Goal: Information Seeking & Learning: Learn about a topic

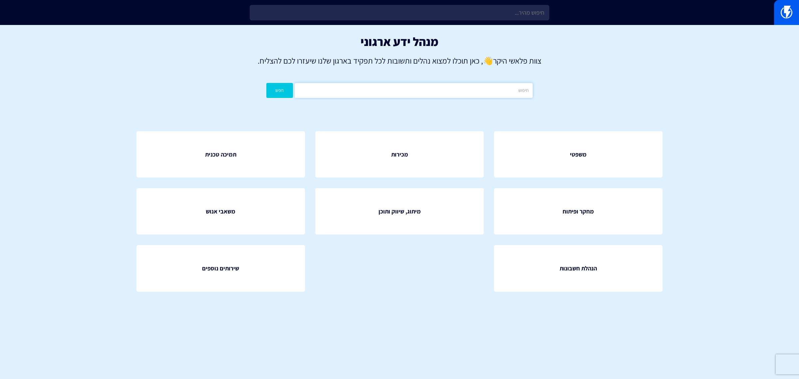
click at [447, 85] on input "text" at bounding box center [414, 90] width 238 height 15
type input "פריוריטי"
click at [266, 83] on button "חפש" at bounding box center [279, 90] width 27 height 15
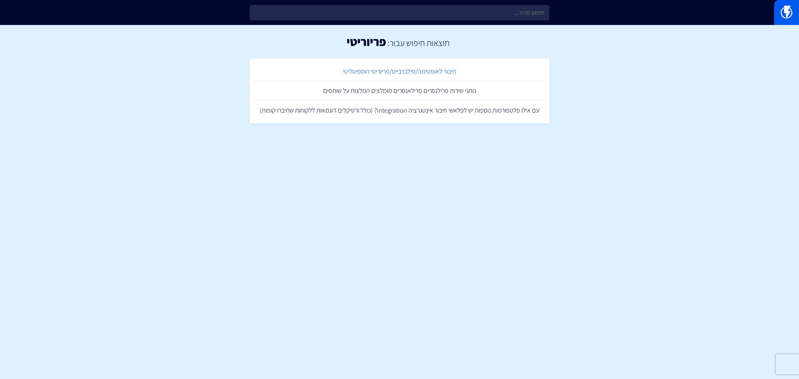
click at [385, 74] on link "חיבור לאופטימה/סילברבייט/פריוריטי הוספיטליטי" at bounding box center [399, 72] width 293 height 20
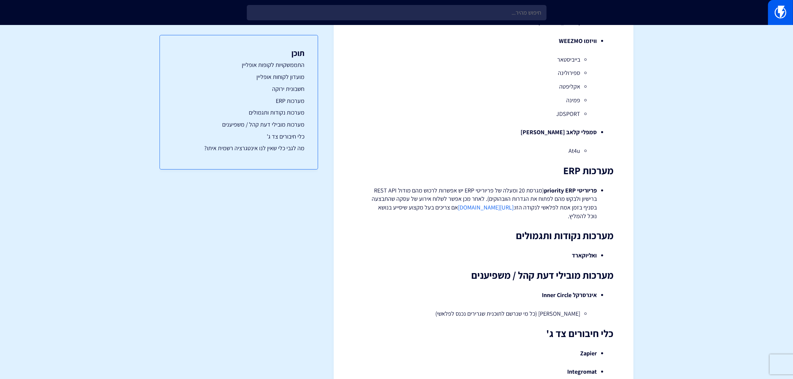
scroll to position [531, 0]
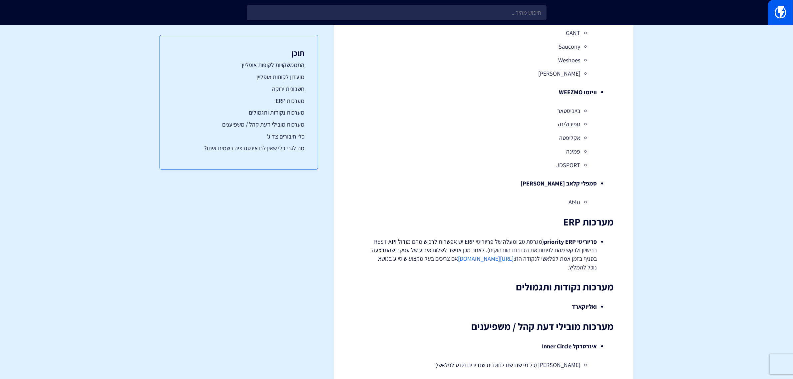
drag, startPoint x: 491, startPoint y: 261, endPoint x: 498, endPoint y: 262, distance: 6.4
click at [491, 262] on link "[URL][DOMAIN_NAME]" at bounding box center [486, 259] width 56 height 8
click at [513, 262] on link "https://flashy.app/docs/rest-api/#/reference/0/events/offline-event" at bounding box center [486, 259] width 56 height 8
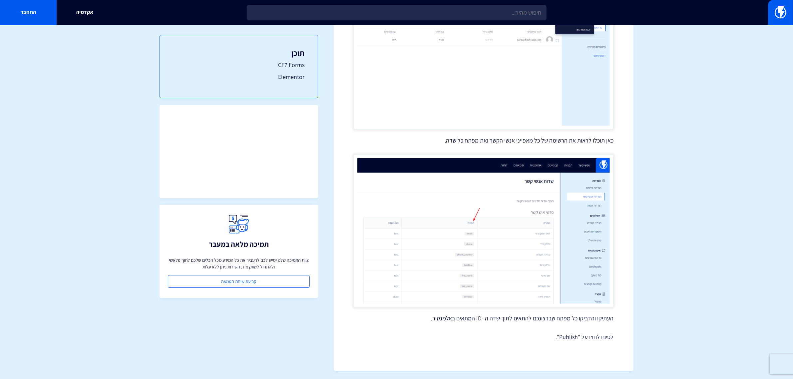
scroll to position [685, 0]
